Goal: Information Seeking & Learning: Learn about a topic

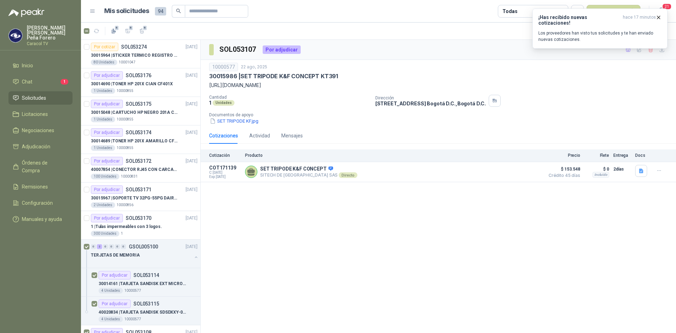
scroll to position [106, 0]
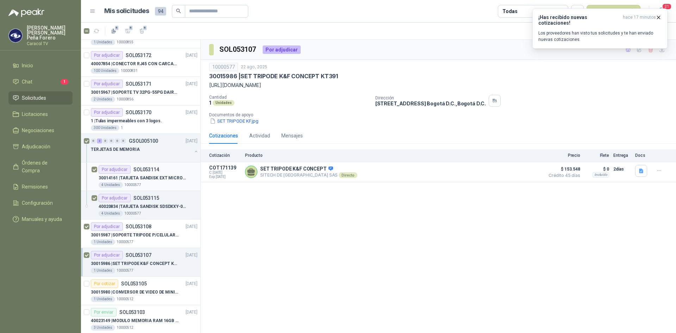
click at [152, 176] on p "30014161 | TARJETA SANDISK EXT MICRO SDXC UHS128GB" at bounding box center [143, 178] width 88 height 7
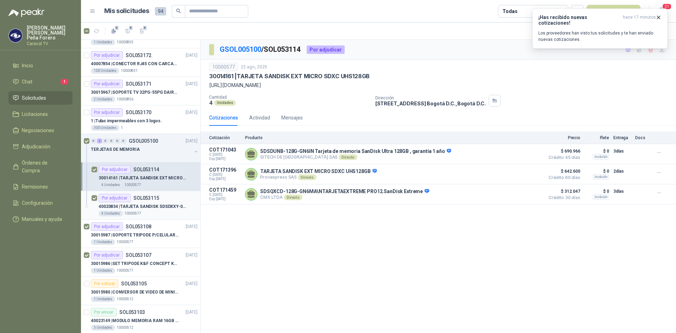
click at [138, 202] on div "40020834 | TARJETA SANDISK SDSDXXY-064G-GN4IN 64GB" at bounding box center [148, 206] width 99 height 8
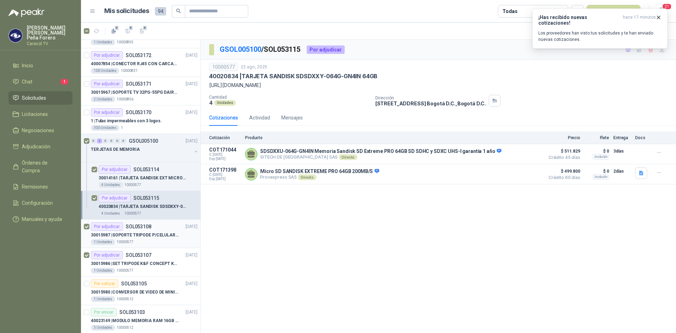
click at [152, 233] on p "30015987 | SOPORTE TRIPODE P/CELULAR GENERICO" at bounding box center [135, 235] width 88 height 7
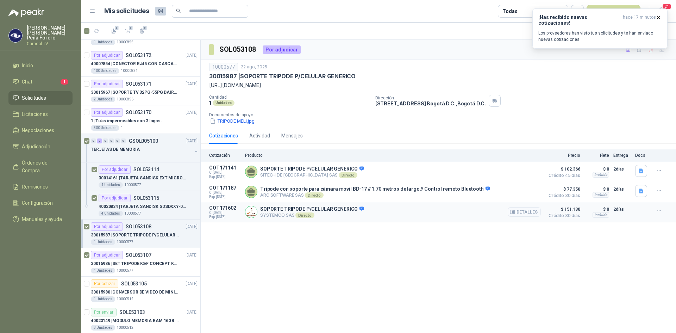
click at [529, 214] on button "Detalles" at bounding box center [523, 212] width 33 height 10
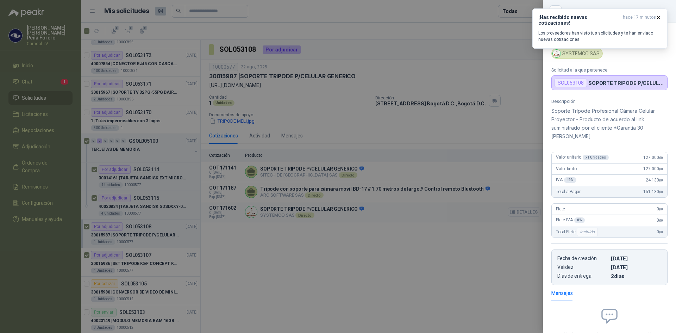
scroll to position [57, 0]
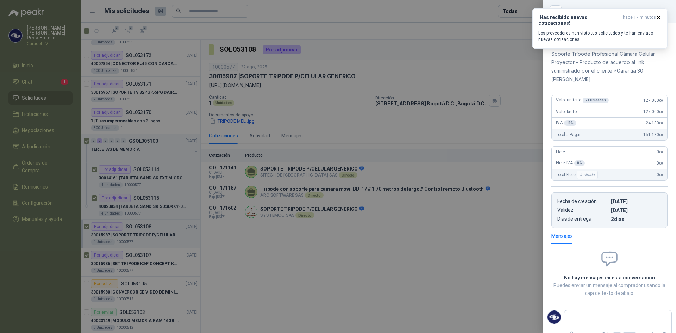
click at [465, 229] on div at bounding box center [338, 166] width 676 height 333
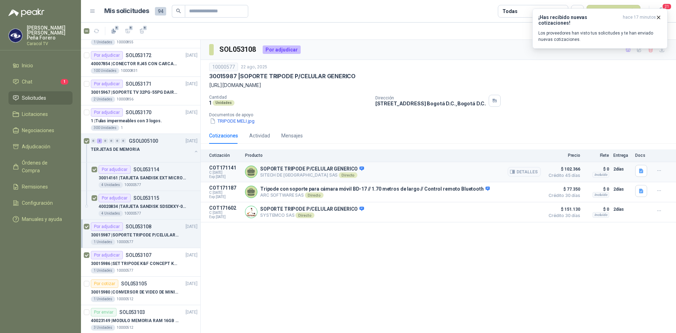
click at [573, 170] on span "$ 102.366" at bounding box center [562, 169] width 35 height 8
click at [530, 173] on button "Detalles" at bounding box center [523, 172] width 33 height 10
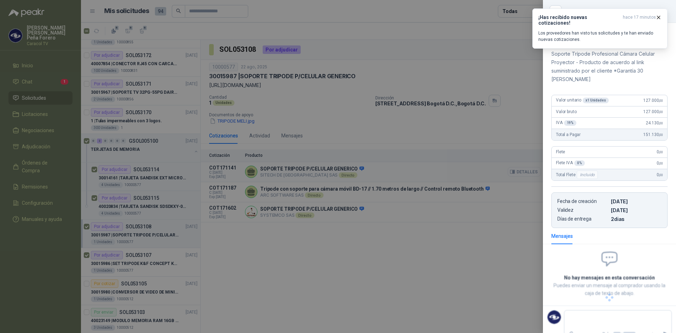
scroll to position [51, 0]
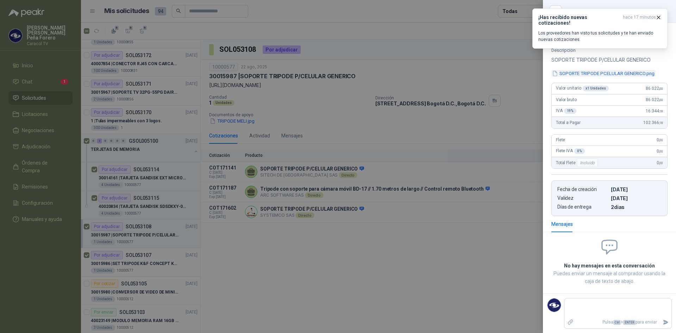
click at [626, 71] on button "SOPORTE TRIPODE PCELULAR GENERICO.png" at bounding box center [603, 73] width 104 height 7
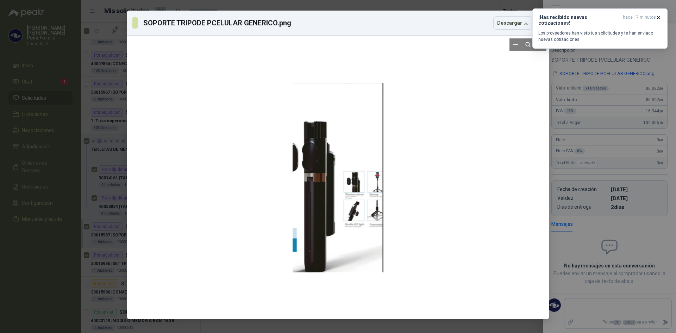
click at [476, 149] on div at bounding box center [337, 177] width 417 height 278
click at [658, 17] on icon "button" at bounding box center [658, 17] width 3 height 3
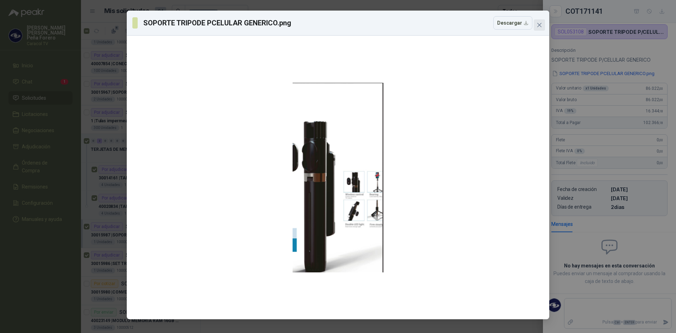
click at [541, 23] on icon "close" at bounding box center [539, 25] width 6 height 6
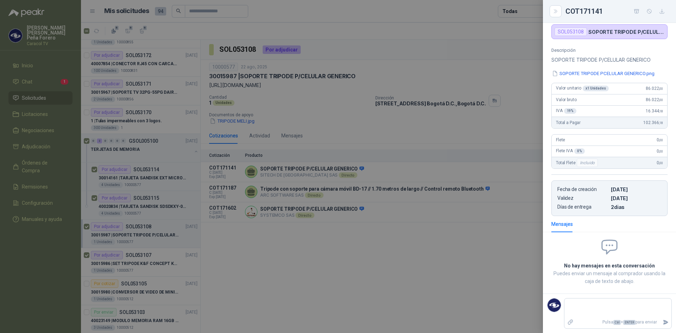
click at [420, 266] on div at bounding box center [338, 166] width 676 height 333
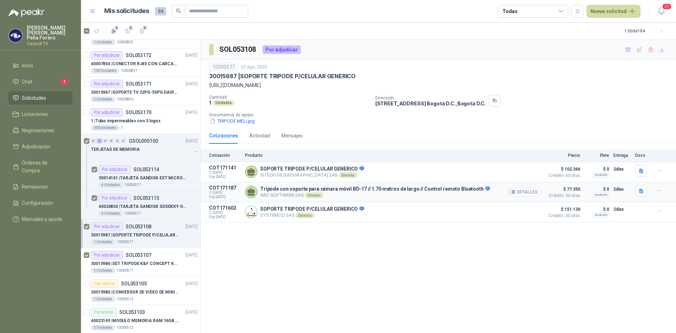
click at [524, 194] on button "Detalles" at bounding box center [523, 192] width 33 height 10
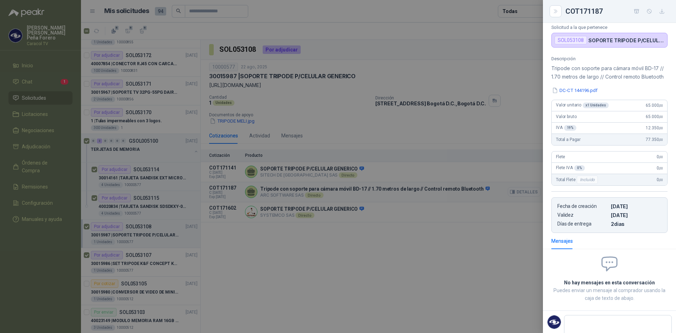
scroll to position [68, 0]
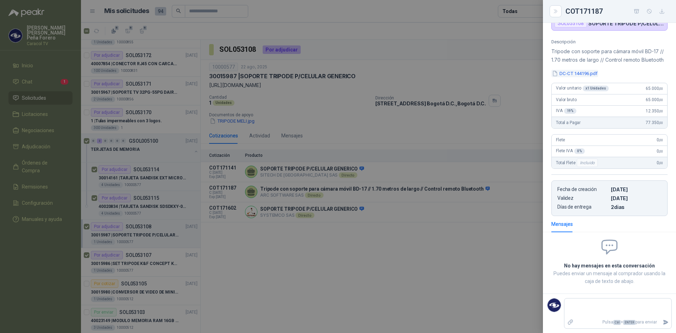
click at [586, 77] on button "DC-CT 144196.pdf" at bounding box center [574, 73] width 47 height 7
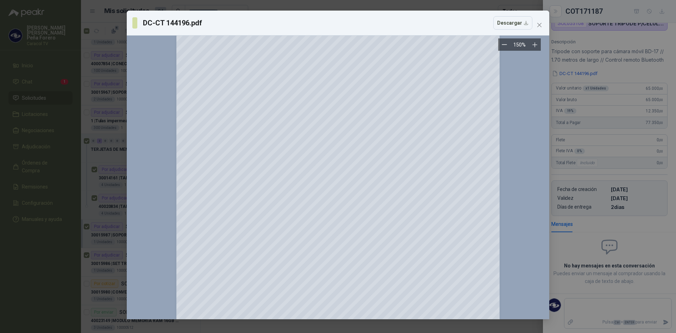
scroll to position [0, 0]
click at [542, 22] on button "Close" at bounding box center [538, 24] width 11 height 11
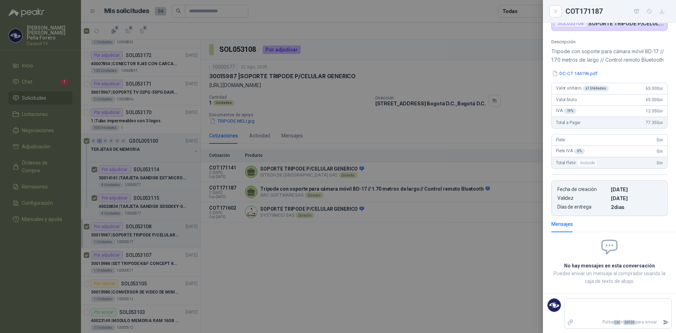
click at [309, 211] on div at bounding box center [338, 166] width 676 height 333
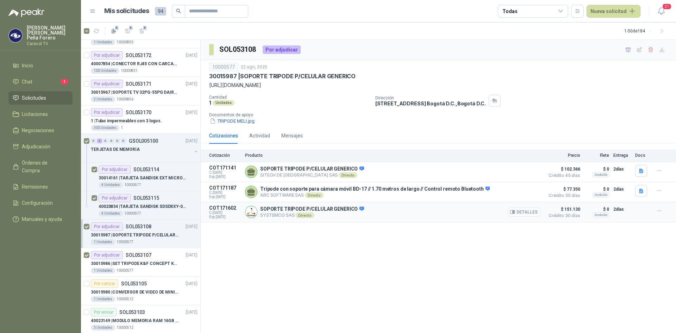
click at [529, 212] on button "Detalles" at bounding box center [523, 212] width 33 height 10
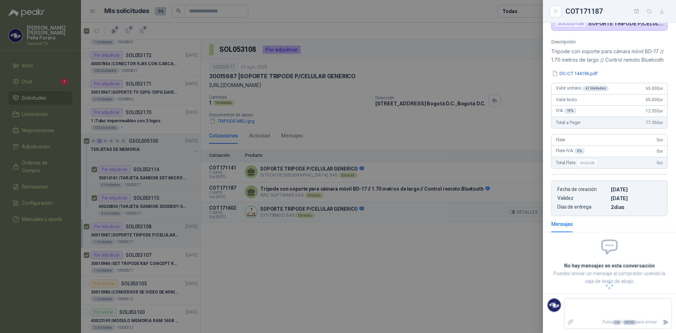
scroll to position [51, 0]
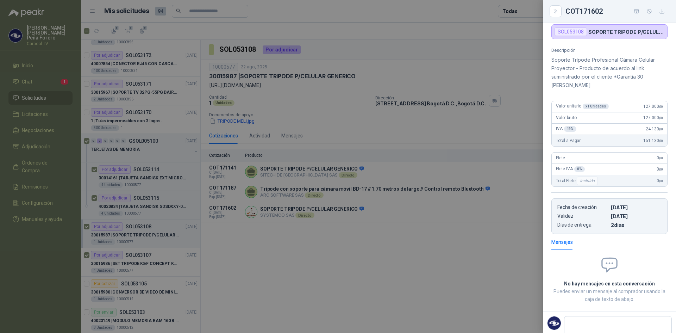
click at [525, 245] on div at bounding box center [338, 166] width 676 height 333
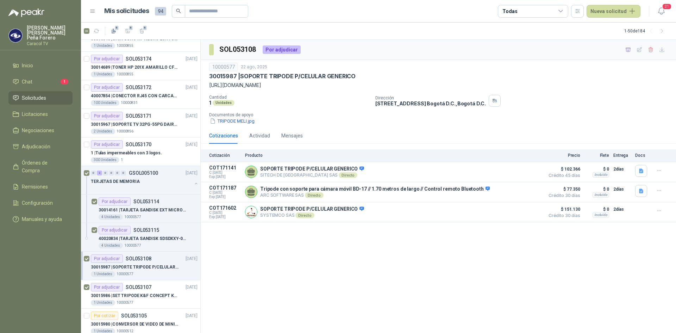
scroll to position [70, 0]
